Goal: Transaction & Acquisition: Book appointment/travel/reservation

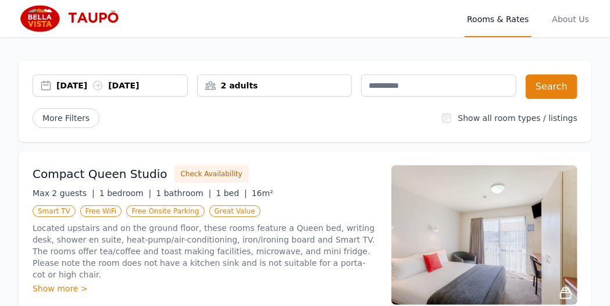
click at [162, 84] on div "[DATE] [DATE]" at bounding box center [121, 86] width 131 height 12
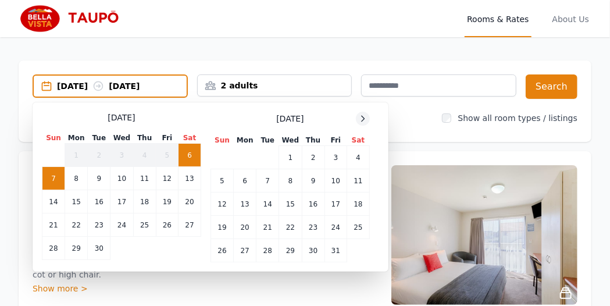
click at [367, 116] on icon at bounding box center [362, 118] width 9 height 9
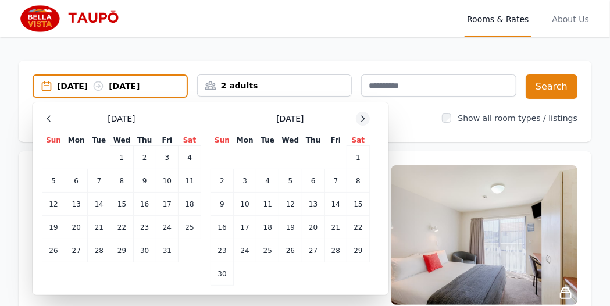
click at [367, 116] on icon at bounding box center [362, 118] width 9 height 9
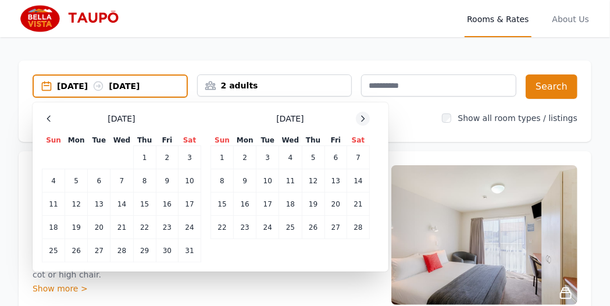
click at [367, 116] on icon at bounding box center [362, 118] width 9 height 9
click at [46, 122] on icon at bounding box center [48, 118] width 9 height 9
click at [99, 249] on td "27" at bounding box center [99, 250] width 23 height 23
click at [48, 113] on div at bounding box center [49, 119] width 14 height 14
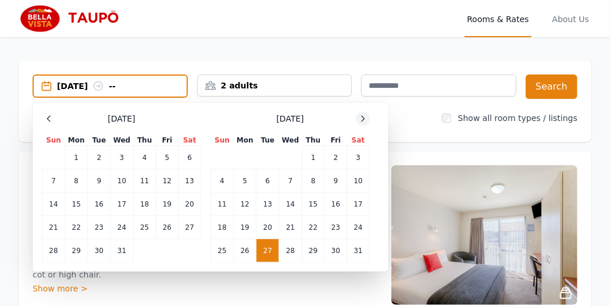
click at [365, 117] on icon at bounding box center [362, 118] width 9 height 9
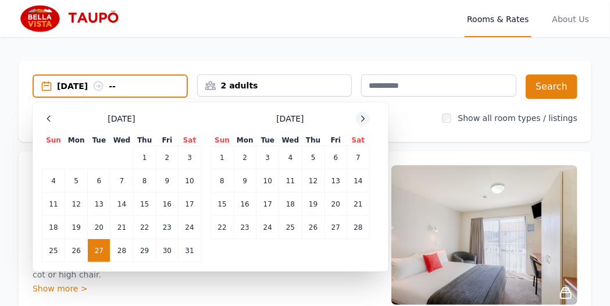
click at [365, 117] on icon at bounding box center [362, 118] width 9 height 9
click at [54, 79] on div "27 Jan 2026 --" at bounding box center [110, 85] width 155 height 23
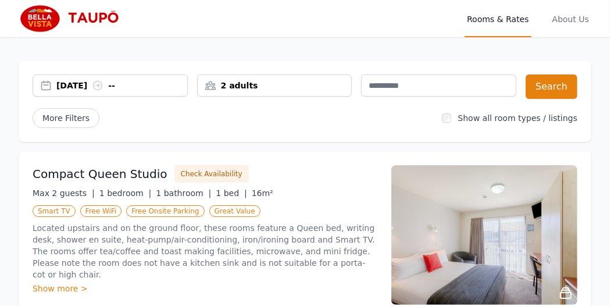
click at [54, 79] on div "27 Jan 2026 --" at bounding box center [110, 85] width 155 height 22
click at [98, 82] on div "[DATE] [DATE]" at bounding box center [121, 86] width 131 height 12
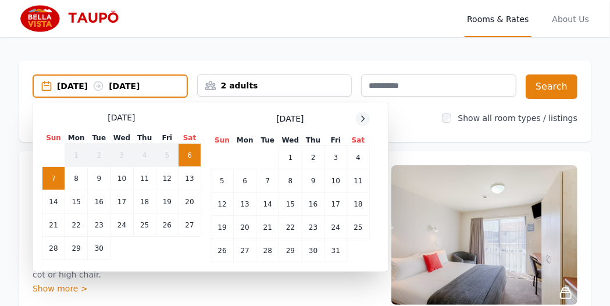
click at [357, 117] on div at bounding box center [363, 119] width 14 height 14
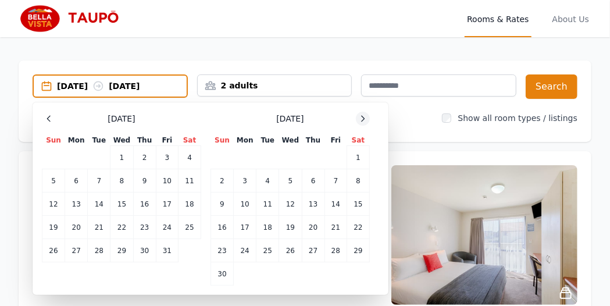
click at [367, 116] on icon at bounding box center [362, 118] width 9 height 9
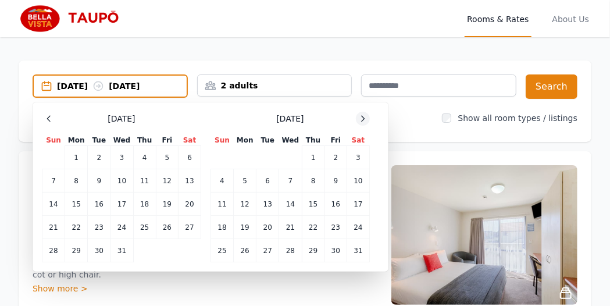
click at [367, 116] on icon at bounding box center [362, 118] width 9 height 9
click at [99, 229] on td "24" at bounding box center [99, 227] width 23 height 23
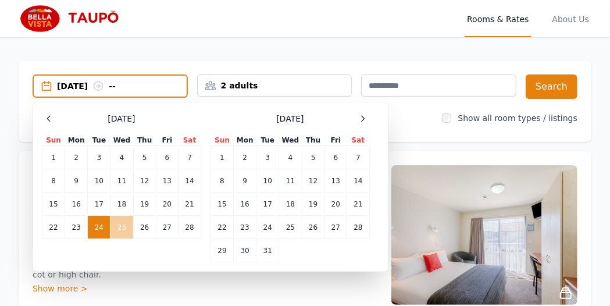
click at [122, 228] on td "25" at bounding box center [122, 227] width 23 height 23
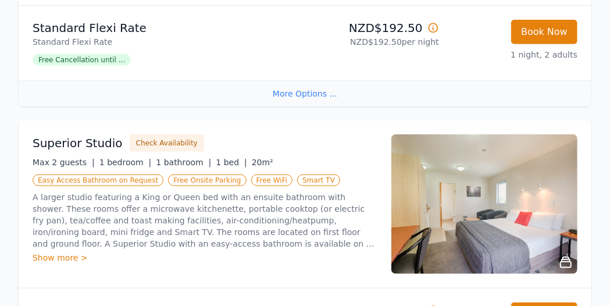
scroll to position [484, 0]
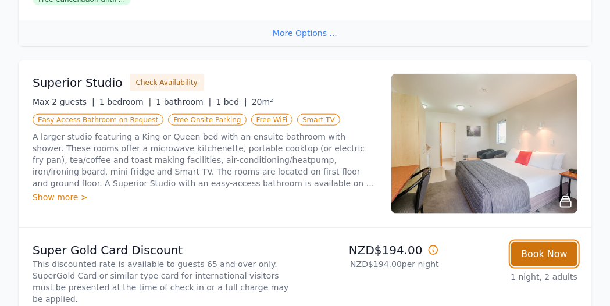
click at [556, 242] on button "Book Now" at bounding box center [544, 254] width 66 height 24
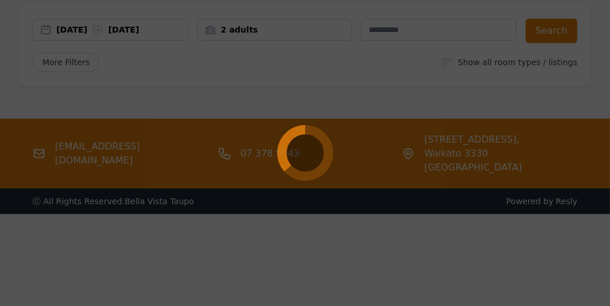
select select "**"
